Goal: Navigation & Orientation: Find specific page/section

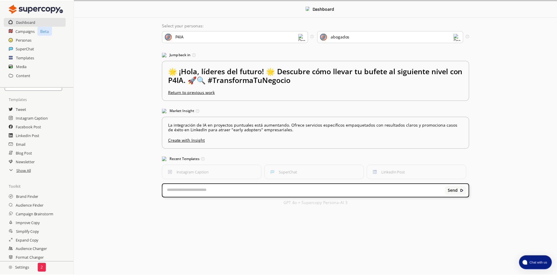
scroll to position [25, 0]
click at [20, 266] on h2 "Settings" at bounding box center [19, 268] width 38 height 12
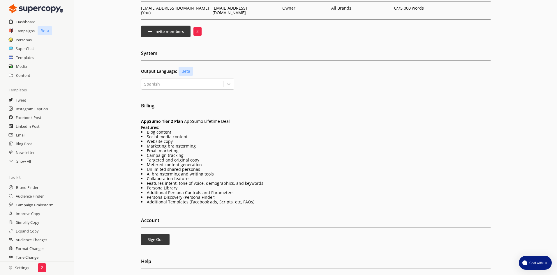
scroll to position [55, 0]
click at [12, 159] on icon at bounding box center [11, 160] width 5 height 5
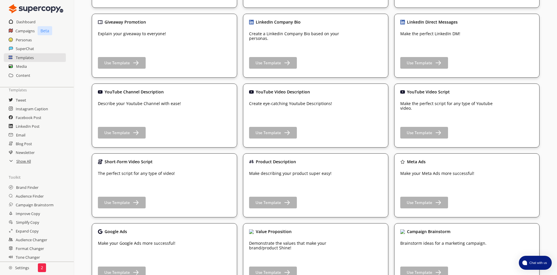
scroll to position [822, 0]
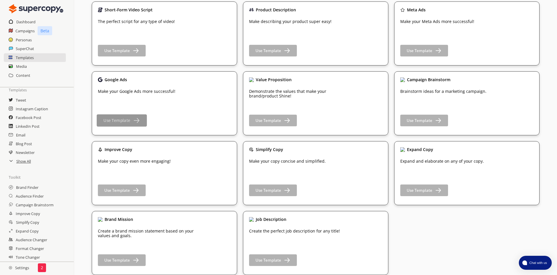
click at [124, 119] on b "Use Template" at bounding box center [116, 121] width 27 height 6
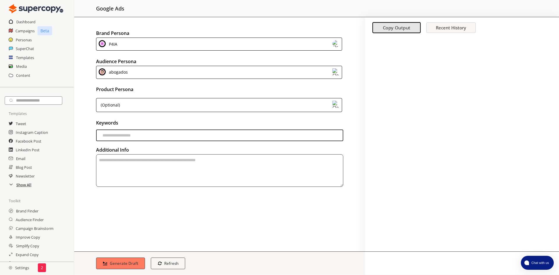
click at [23, 187] on h2 "Show All" at bounding box center [23, 185] width 15 height 9
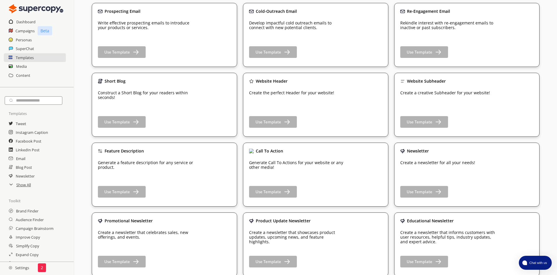
scroll to position [582, 0]
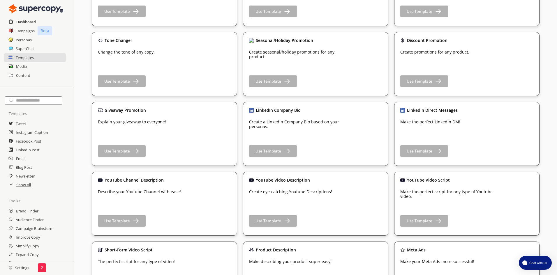
click at [22, 22] on h2 "Dashboard" at bounding box center [26, 21] width 20 height 9
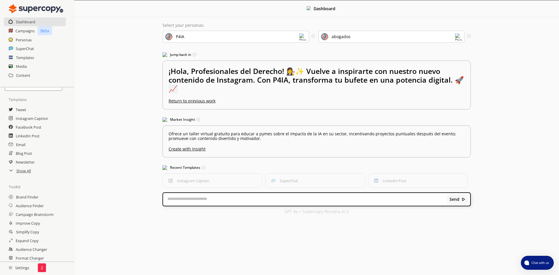
scroll to position [25, 0]
click at [21, 134] on h2 "Email" at bounding box center [21, 135] width 10 height 9
